Goal: Transaction & Acquisition: Purchase product/service

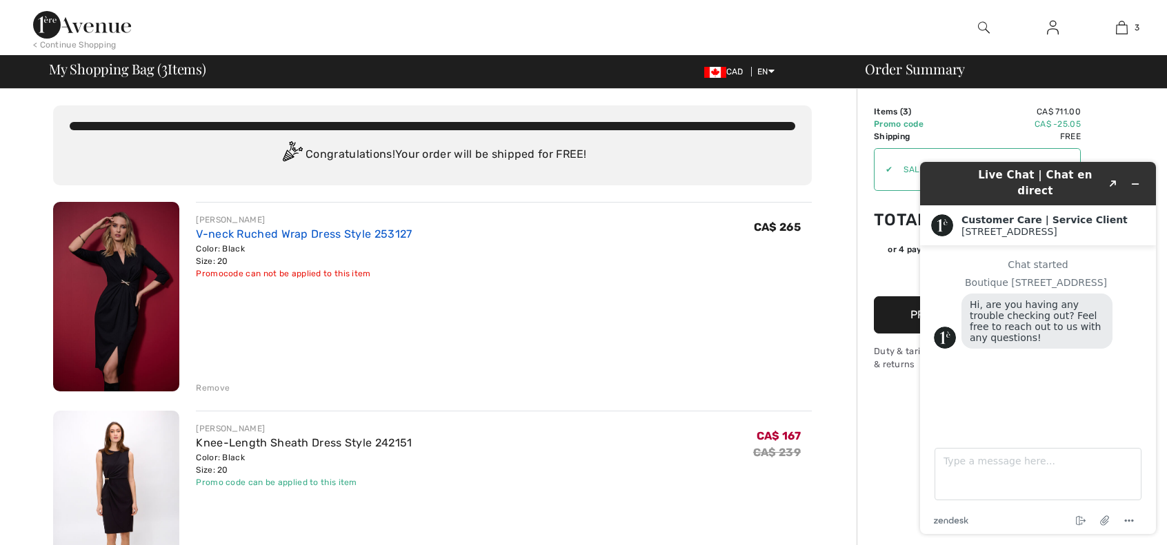
click at [309, 229] on link "V-neck Ruched Wrap Dress Style 253127" at bounding box center [304, 234] width 216 height 13
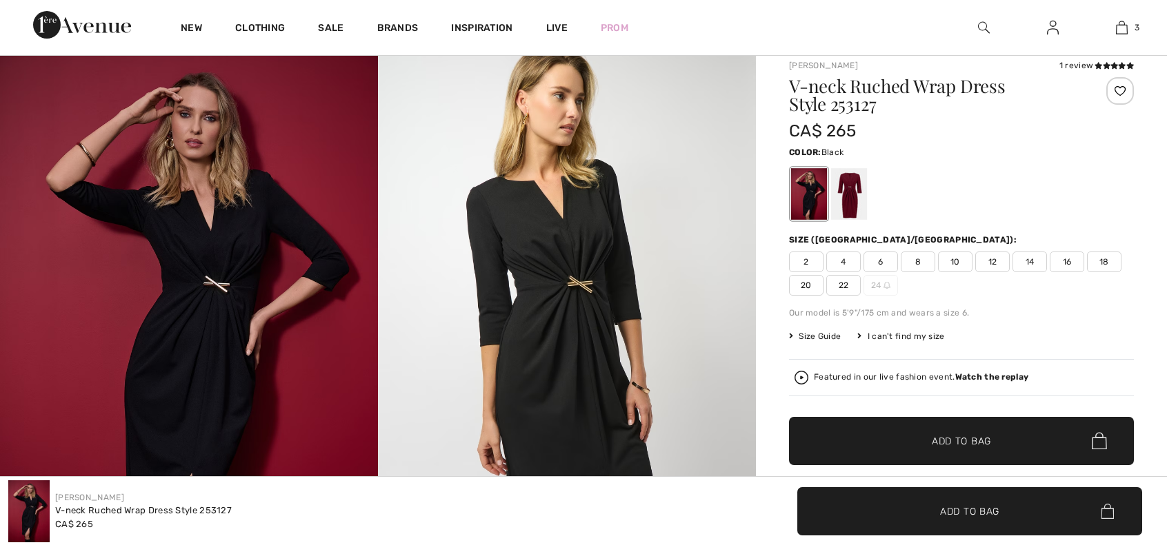
scroll to position [113, 0]
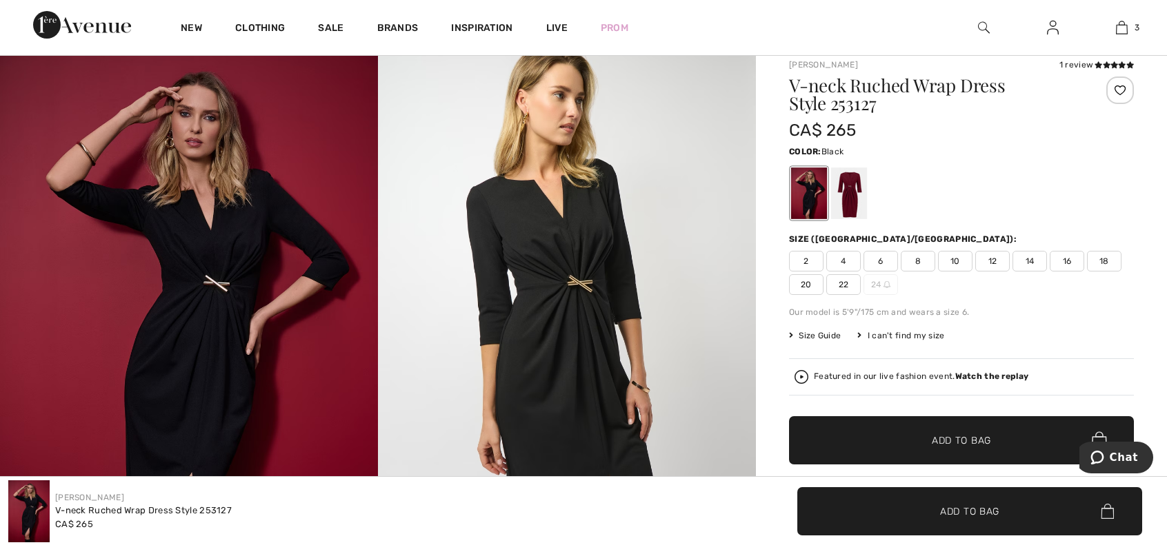
click at [818, 332] on span "Size Guide" at bounding box center [815, 336] width 52 height 12
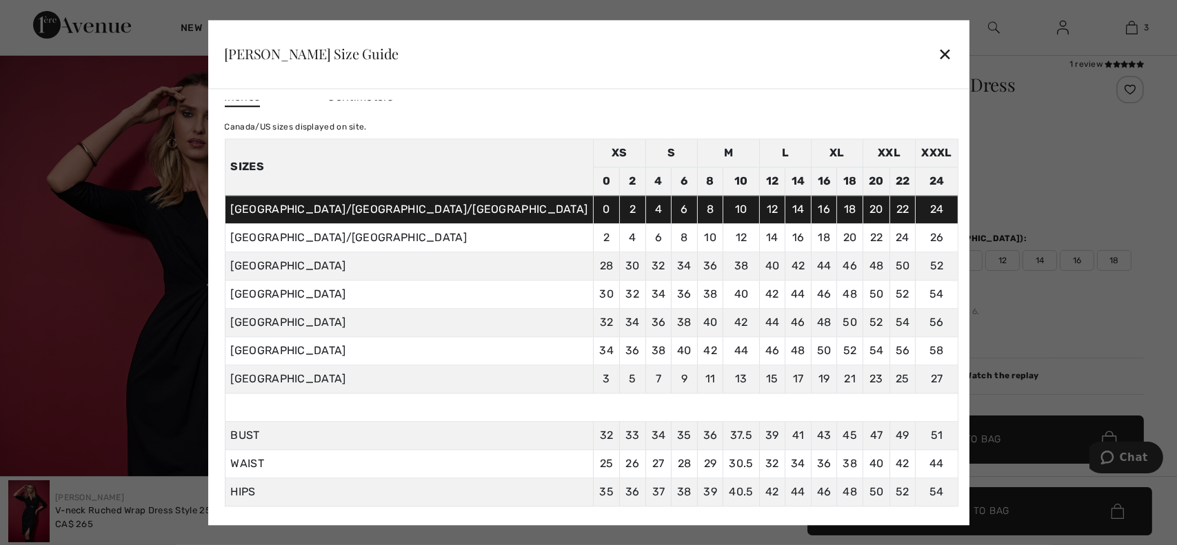
scroll to position [14, 0]
click at [938, 58] on div "✕" at bounding box center [945, 54] width 14 height 29
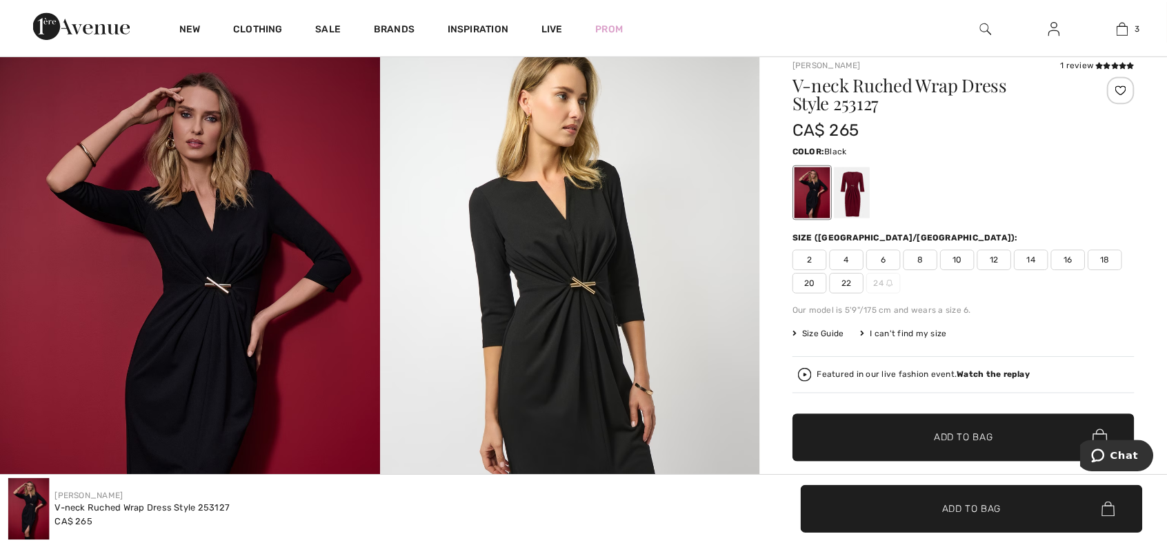
scroll to position [113, 0]
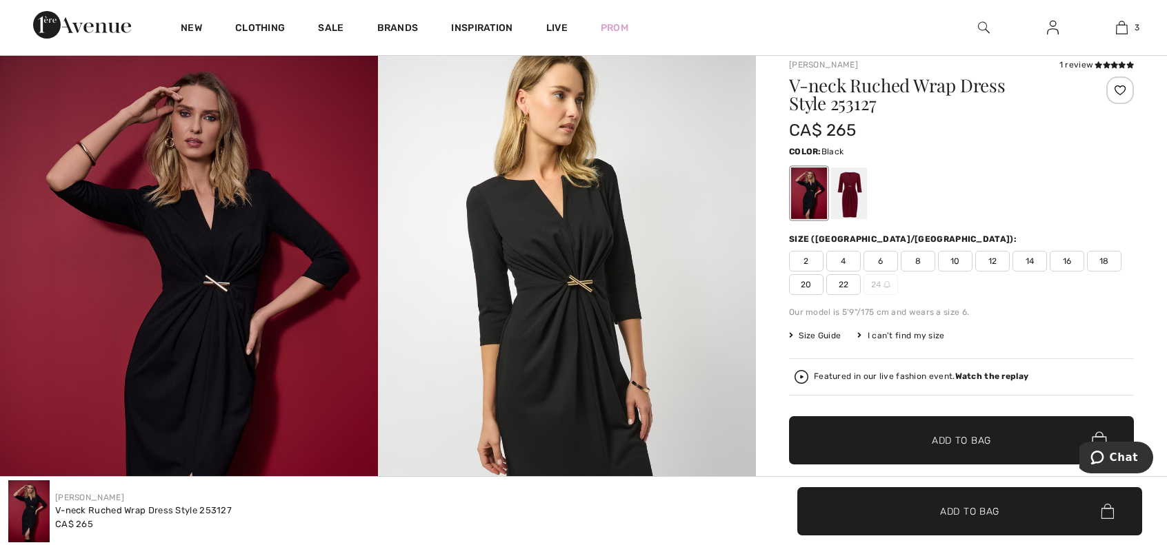
click at [847, 279] on span "22" at bounding box center [843, 284] width 34 height 21
click at [925, 433] on span "✔ Added to Bag" at bounding box center [940, 440] width 84 height 14
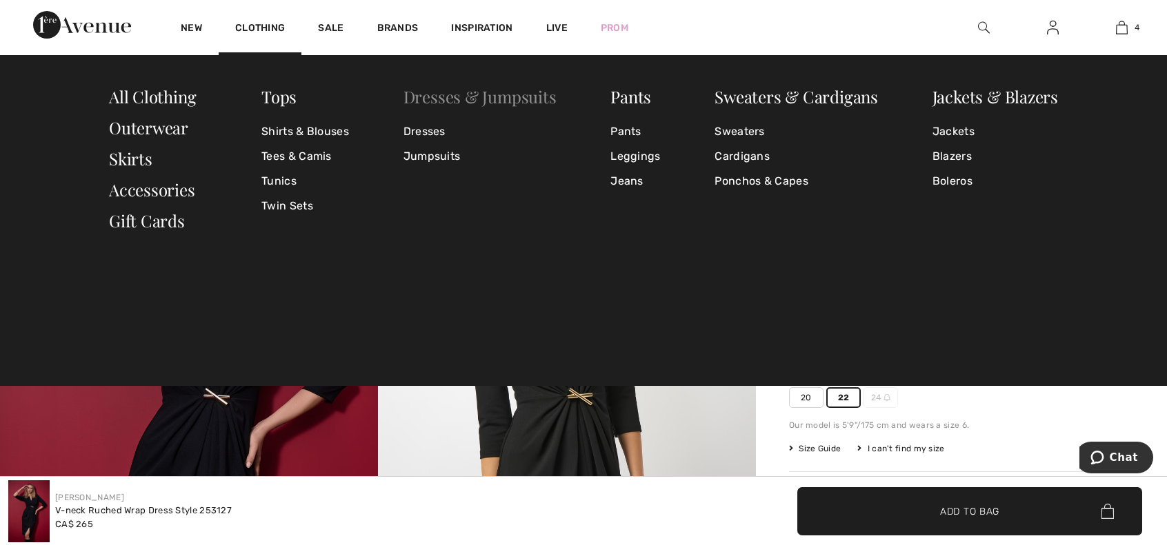
click at [459, 99] on link "Dresses & Jumpsuits" at bounding box center [479, 96] width 153 height 22
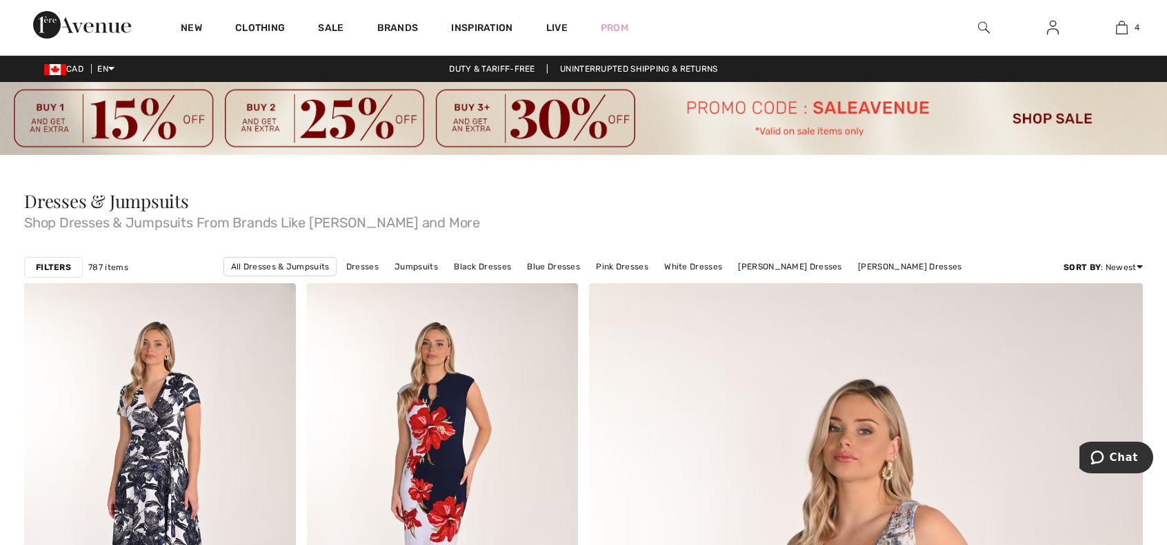
click at [28, 259] on div "Filters" at bounding box center [53, 267] width 59 height 21
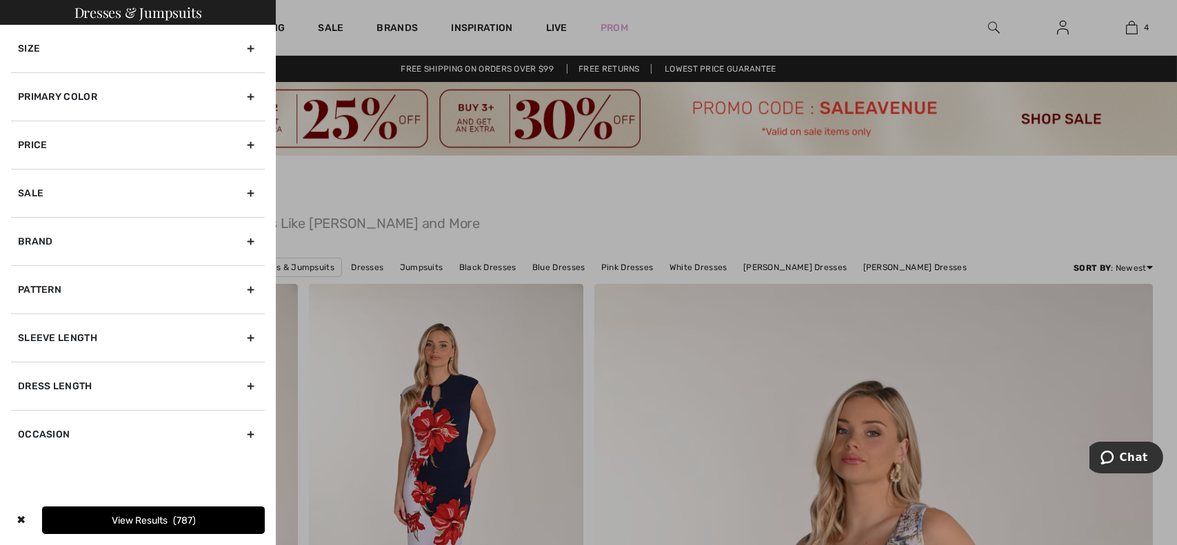
click at [197, 46] on div "Size" at bounding box center [138, 49] width 254 height 48
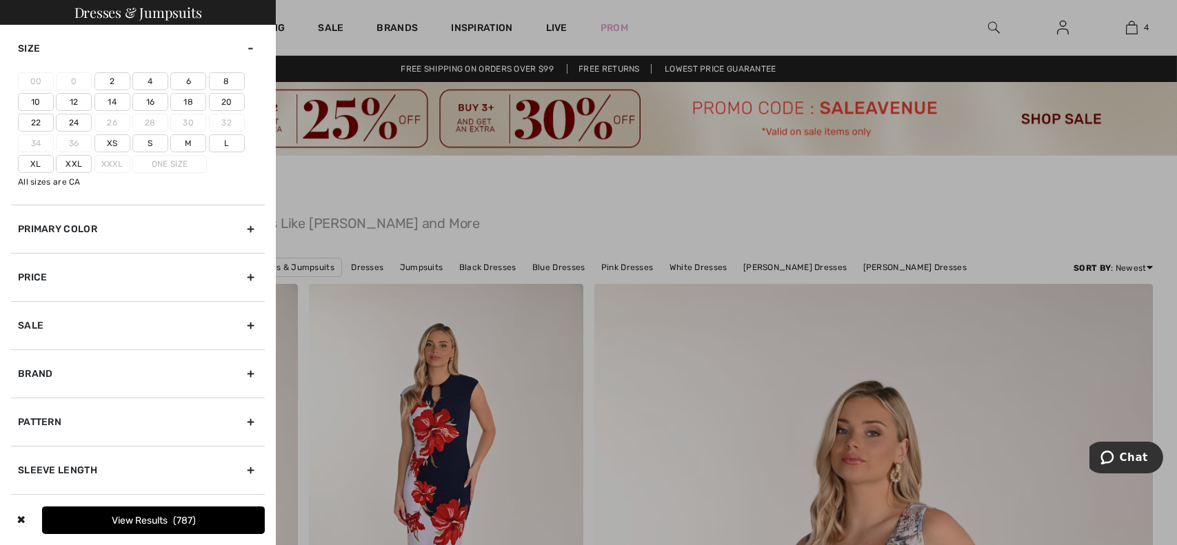
click at [35, 124] on label "22" at bounding box center [36, 123] width 36 height 18
click at [0, 0] on input"] "22" at bounding box center [0, 0] width 0 height 0
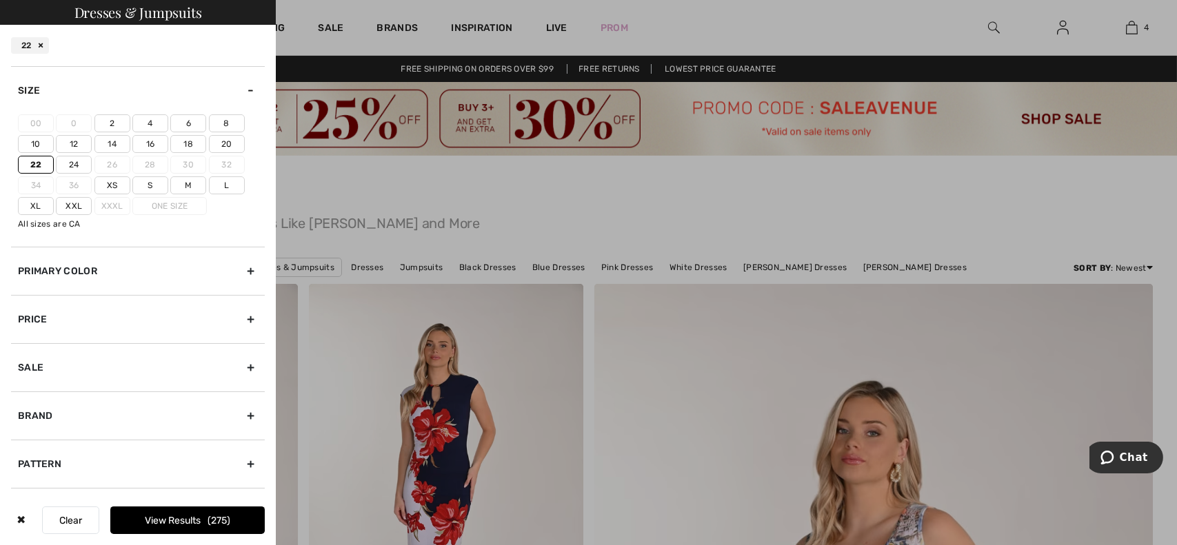
click at [166, 512] on button "View Results 275" at bounding box center [187, 521] width 154 height 28
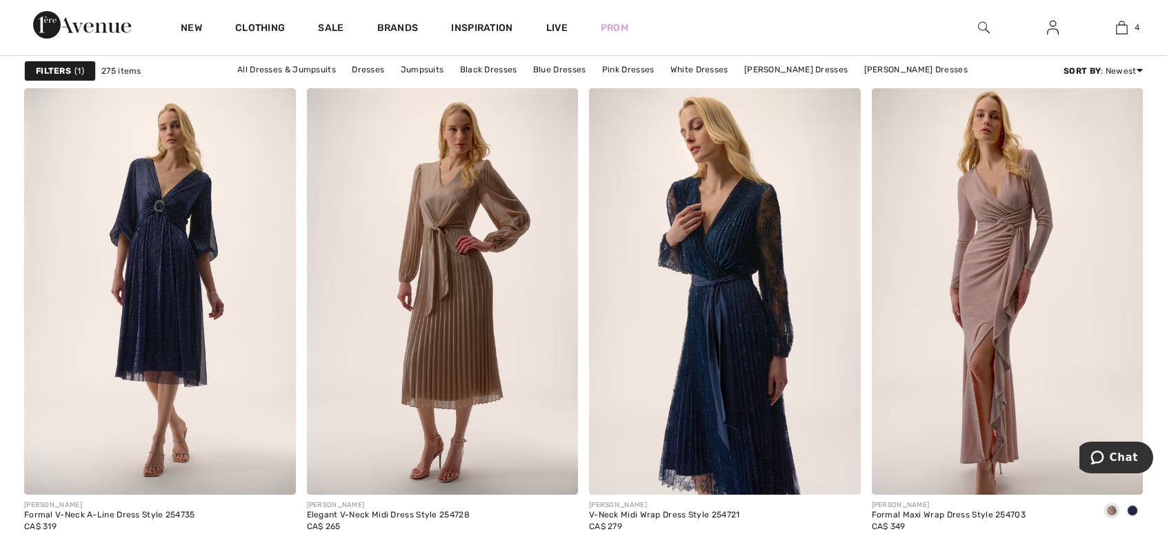
scroll to position [7364, 0]
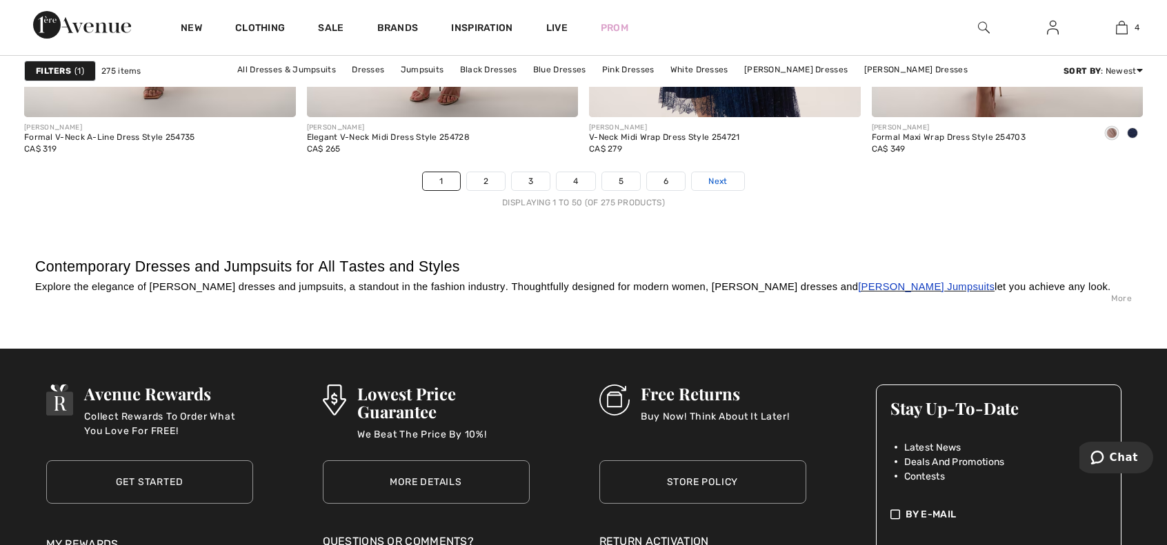
click at [712, 175] on span "Next" at bounding box center [717, 181] width 19 height 12
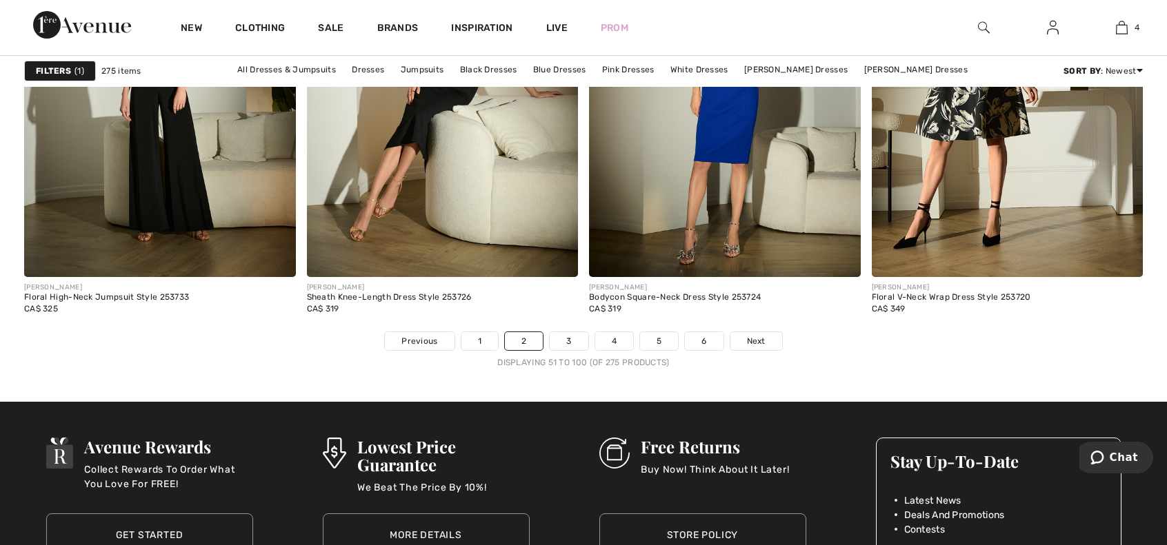
scroll to position [7186, 0]
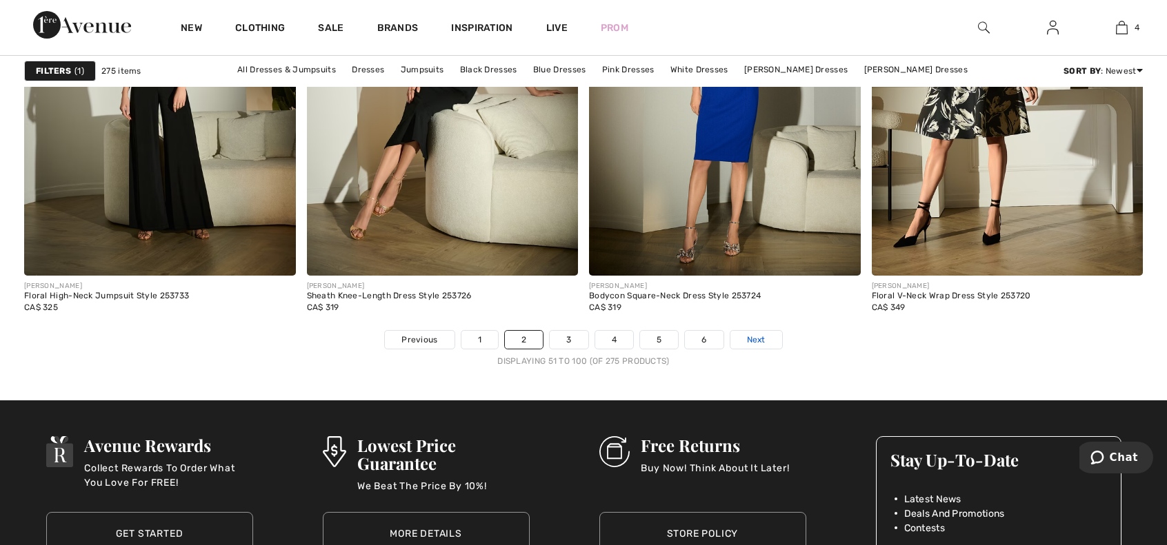
click at [764, 331] on link "Next" at bounding box center [756, 340] width 52 height 18
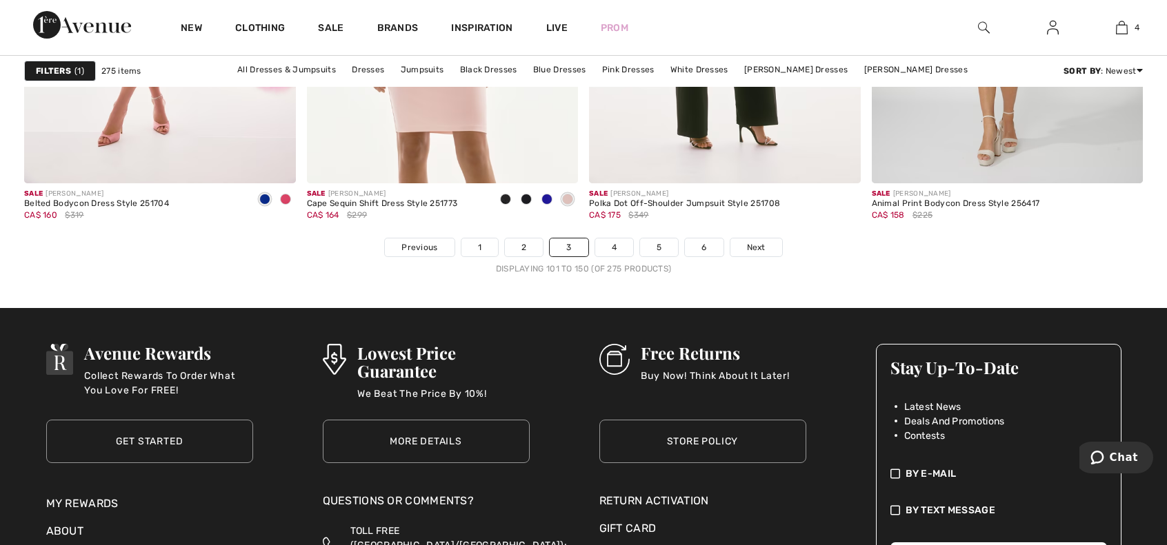
scroll to position [7279, 0]
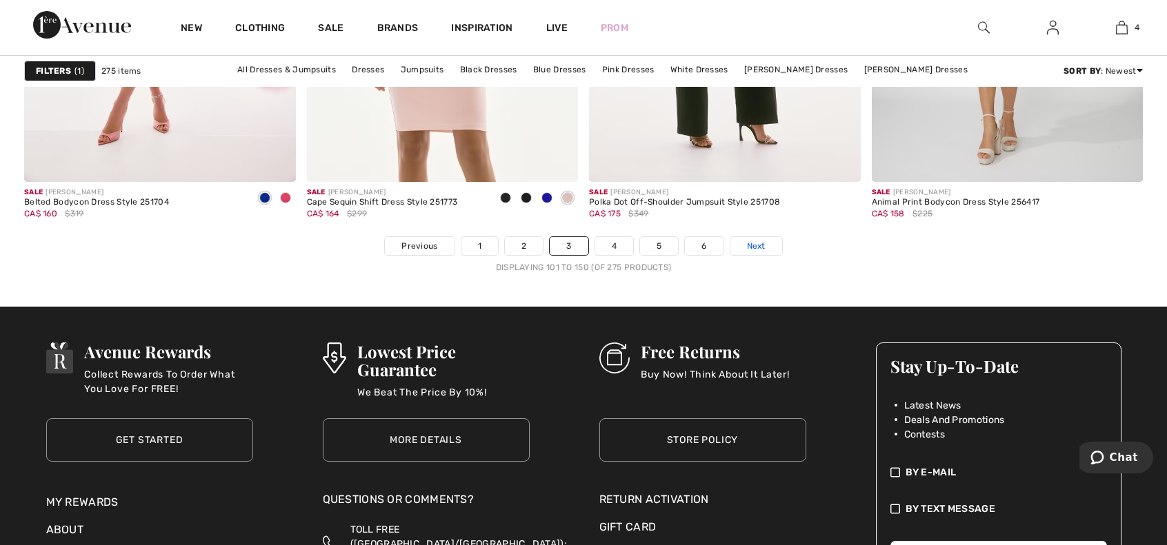
click at [757, 237] on link "Next" at bounding box center [756, 246] width 52 height 18
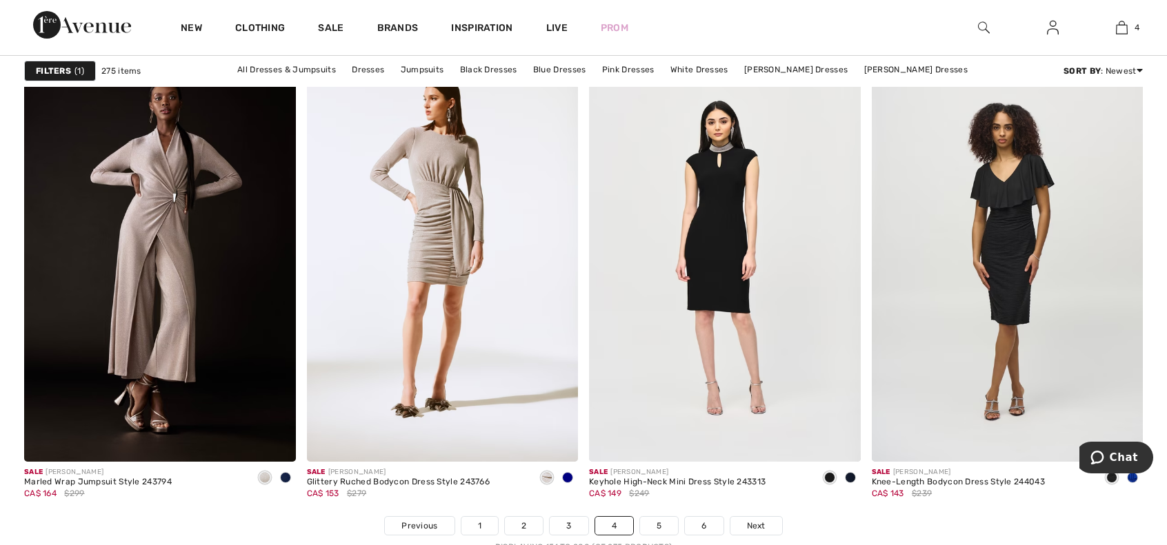
scroll to position [7002, 0]
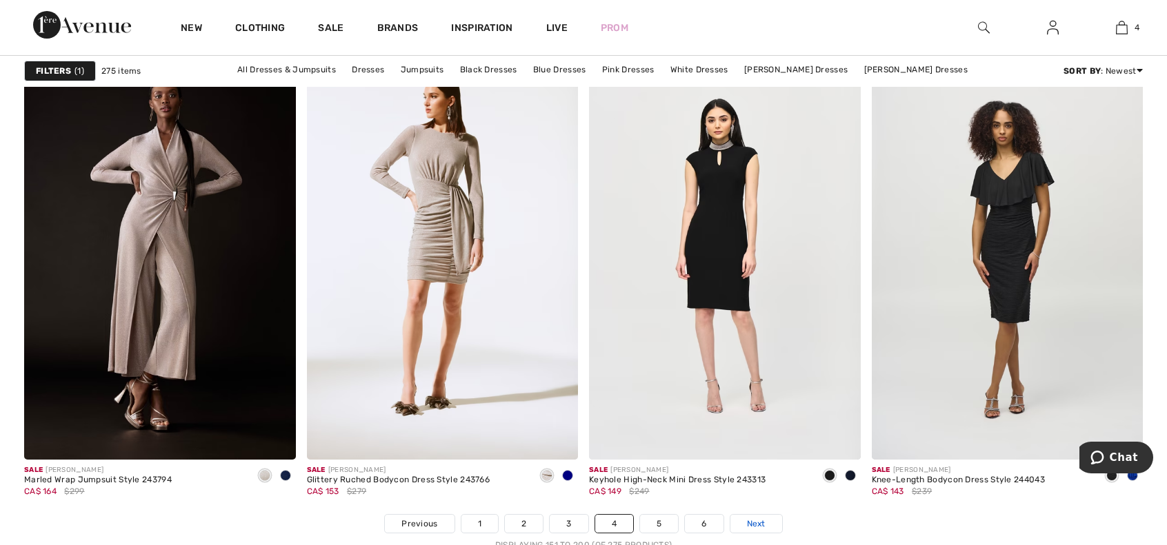
click at [747, 518] on span "Next" at bounding box center [756, 524] width 19 height 12
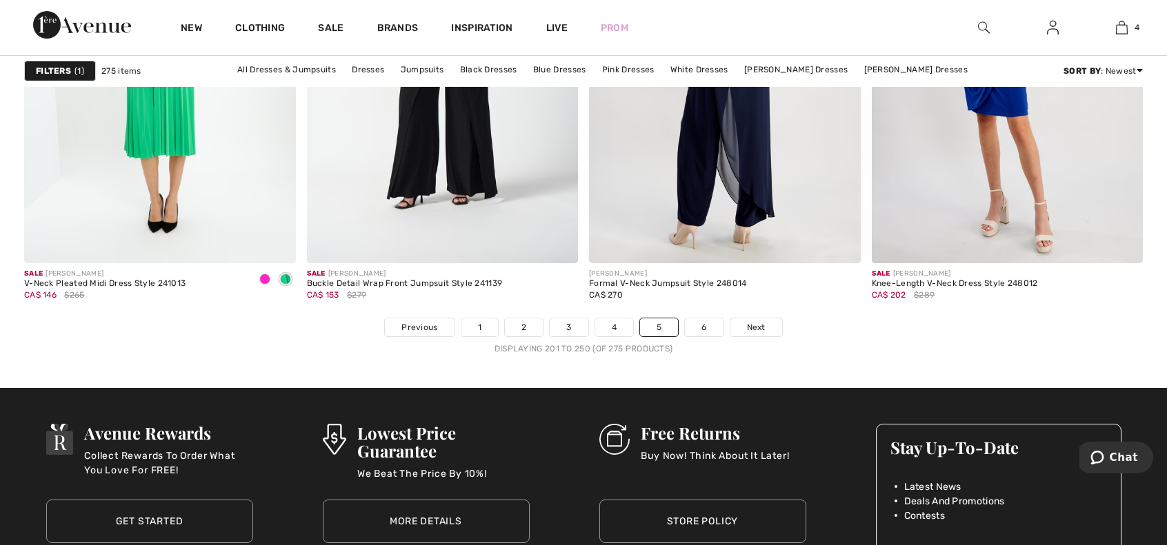
scroll to position [7201, 0]
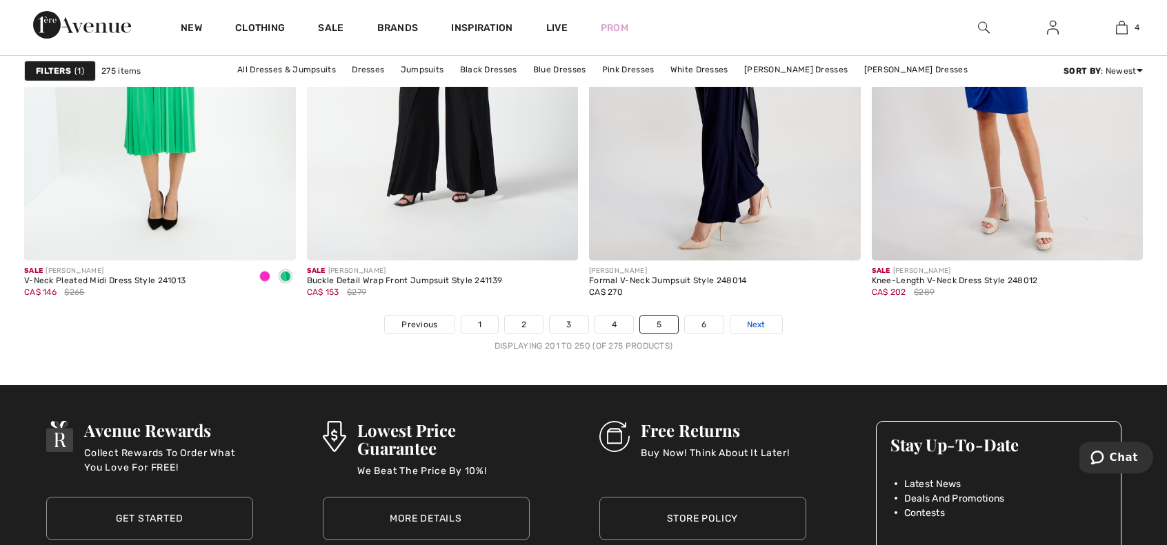
click at [747, 319] on span "Next" at bounding box center [756, 325] width 19 height 12
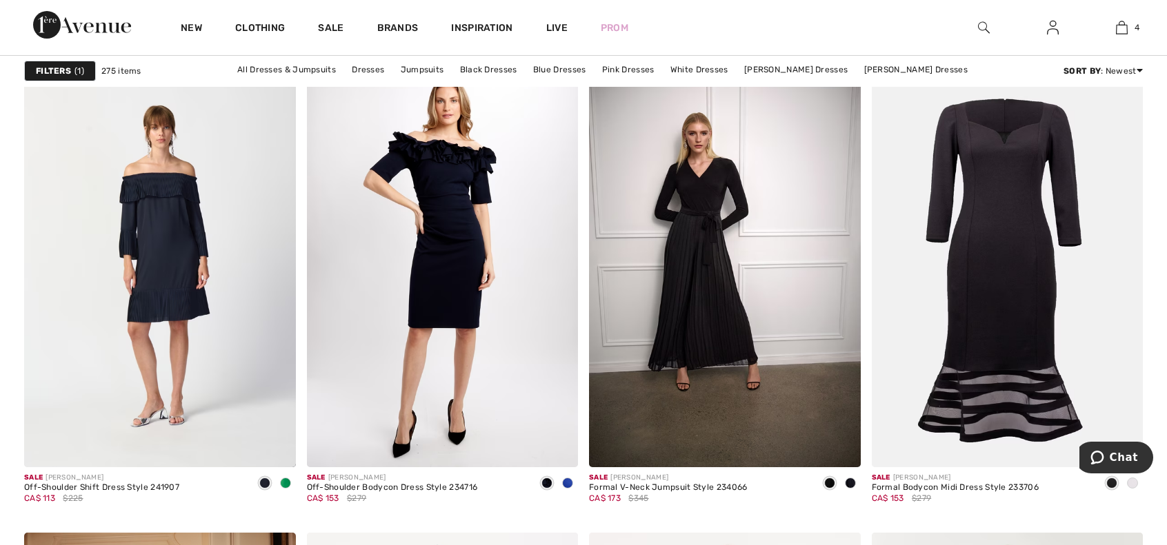
scroll to position [1161, 0]
click at [851, 480] on span at bounding box center [850, 483] width 11 height 11
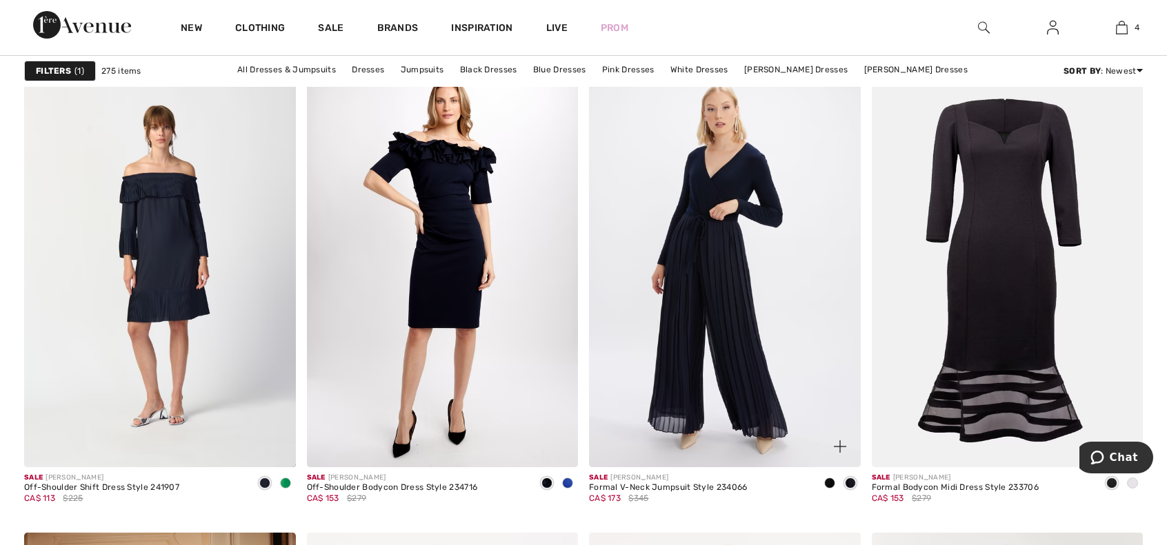
click at [825, 478] on span at bounding box center [829, 483] width 11 height 11
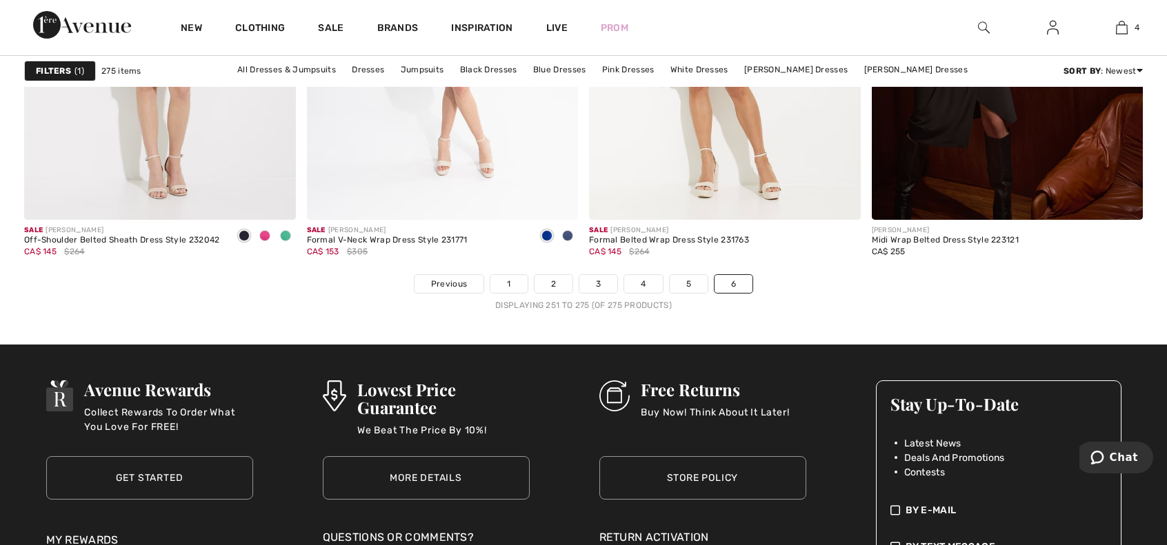
scroll to position [3638, 0]
